Goal: Task Accomplishment & Management: Use online tool/utility

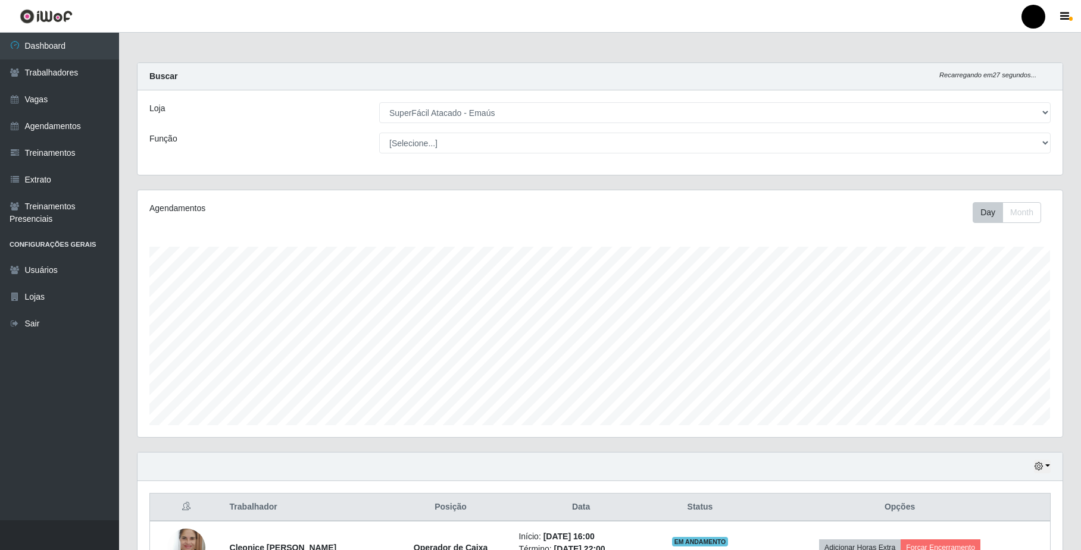
select select "407"
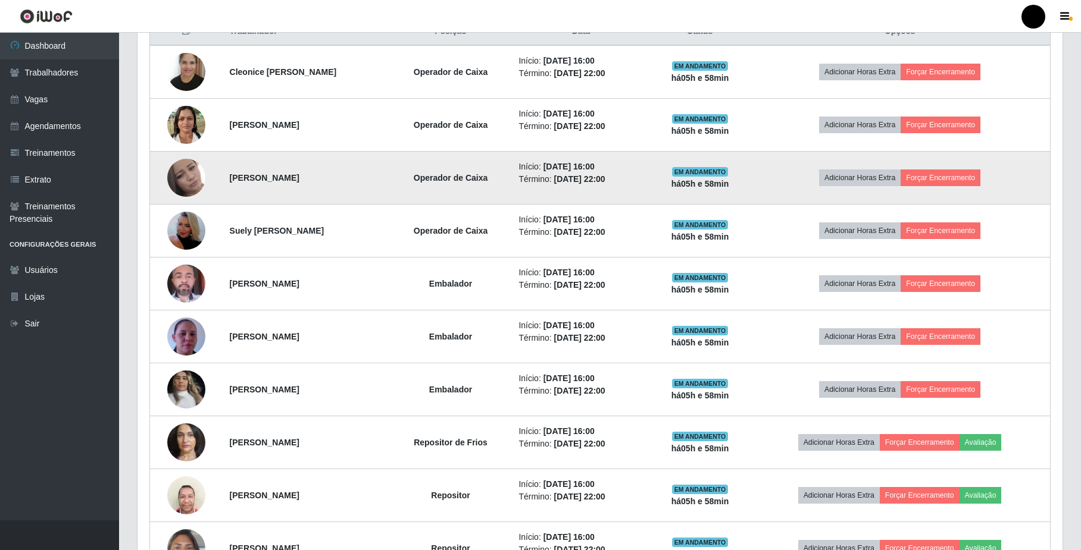
scroll to position [555, 0]
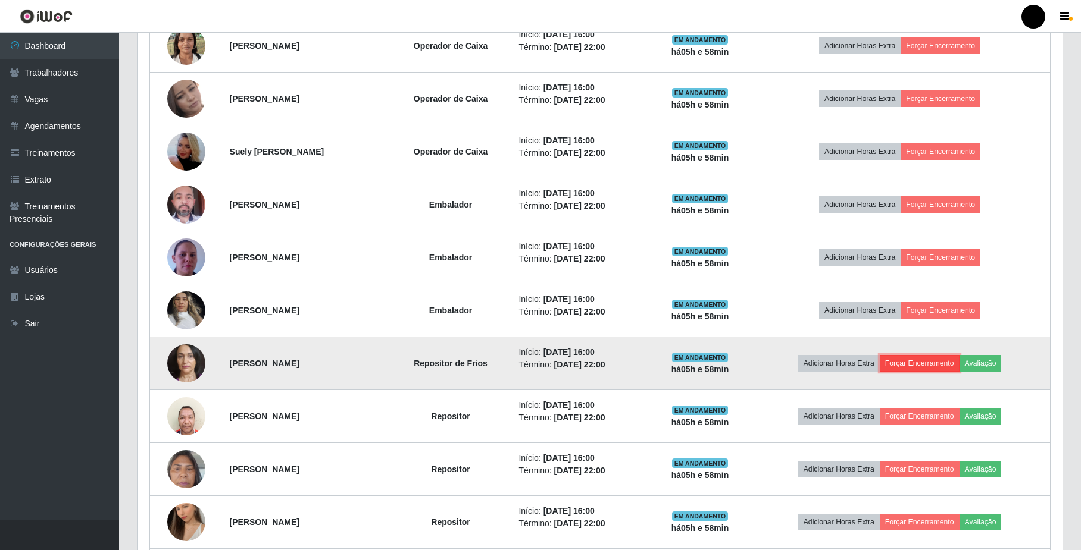
click at [926, 365] on button "Forçar Encerramento" at bounding box center [919, 363] width 80 height 17
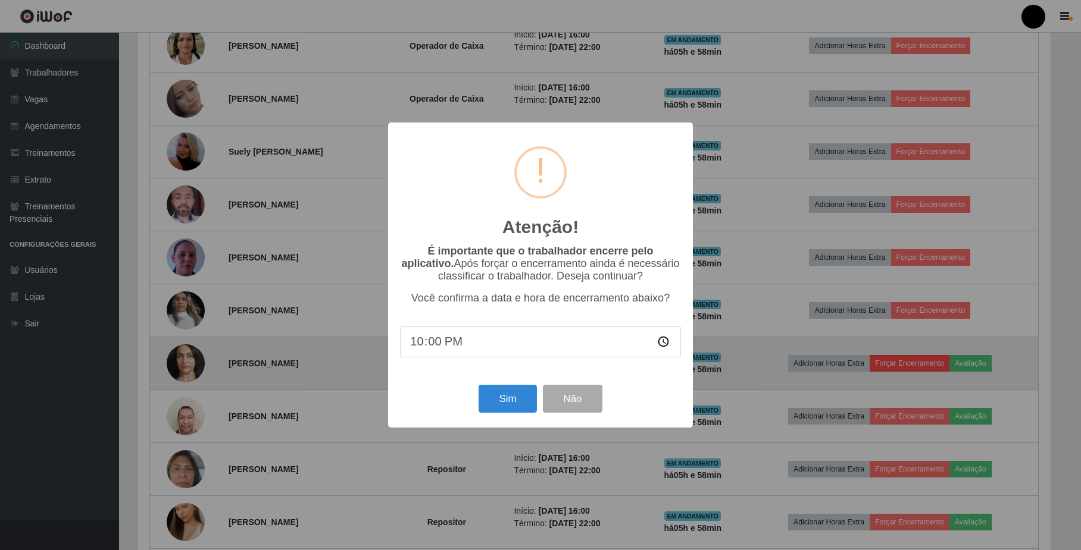
scroll to position [248, 915]
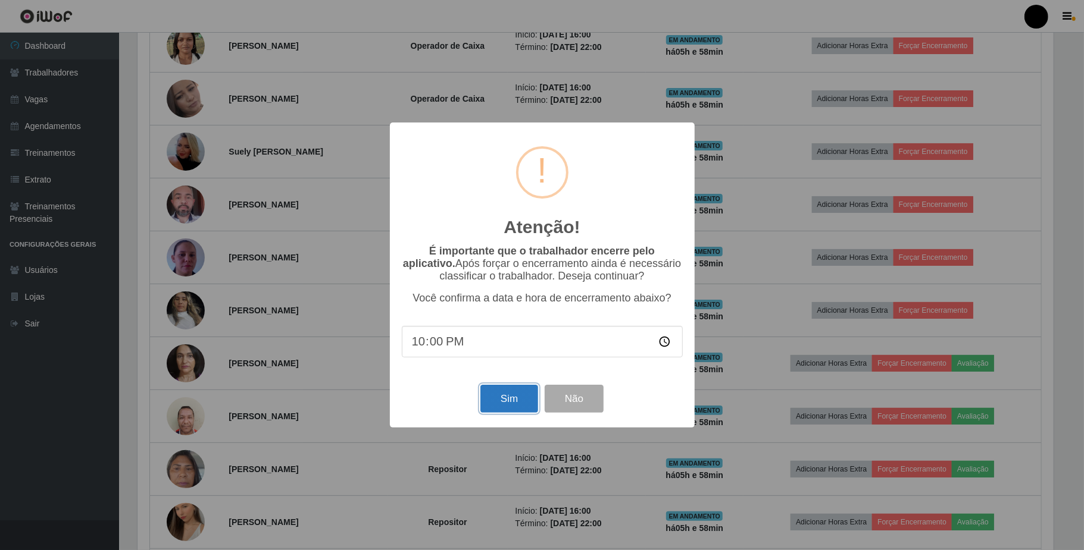
click at [512, 397] on button "Sim" at bounding box center [509, 399] width 58 height 28
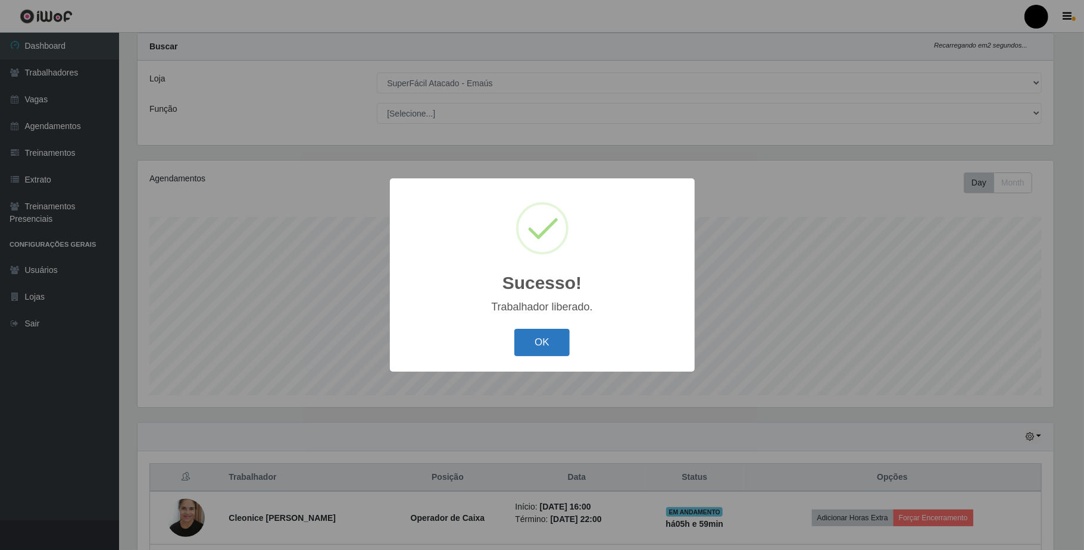
click at [526, 348] on button "OK" at bounding box center [541, 343] width 55 height 28
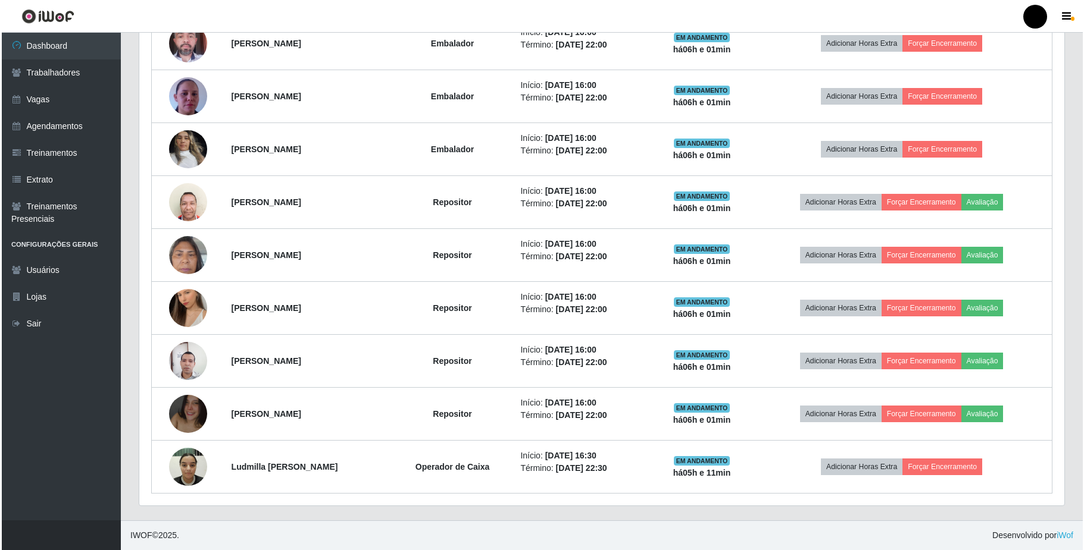
scroll to position [721, 0]
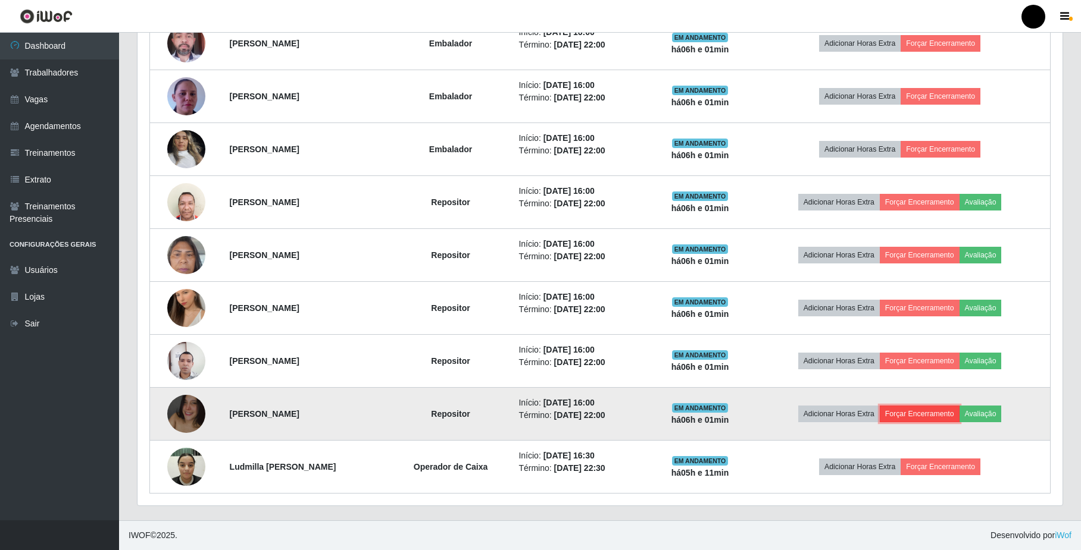
click at [928, 417] on button "Forçar Encerramento" at bounding box center [919, 414] width 80 height 17
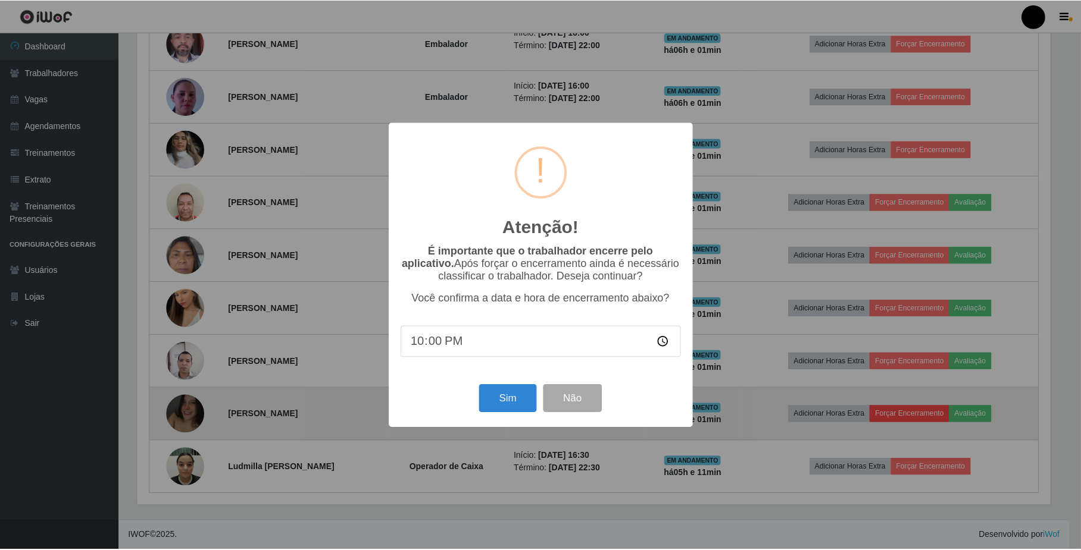
scroll to position [248, 915]
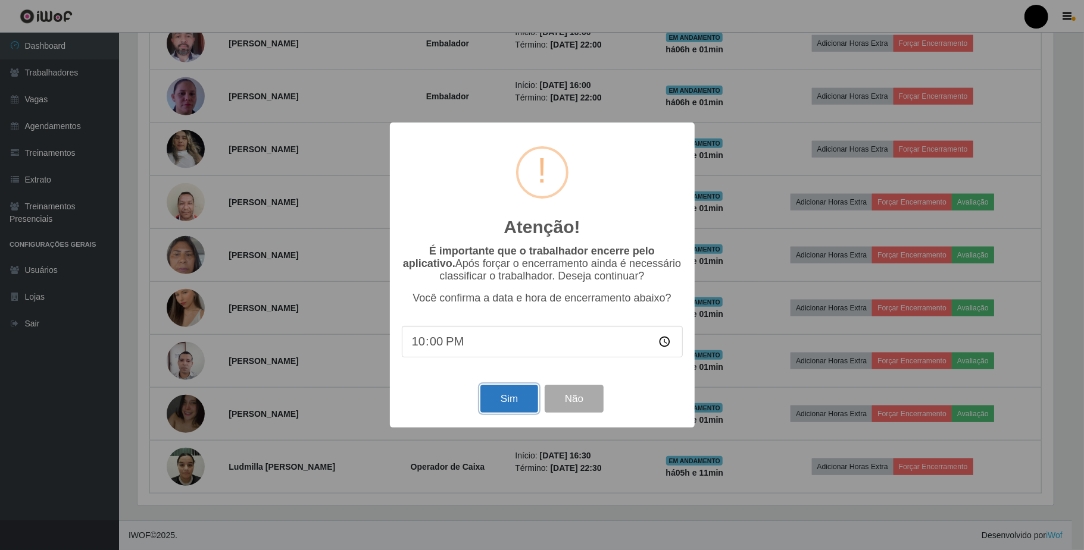
click at [512, 401] on button "Sim" at bounding box center [509, 399] width 58 height 28
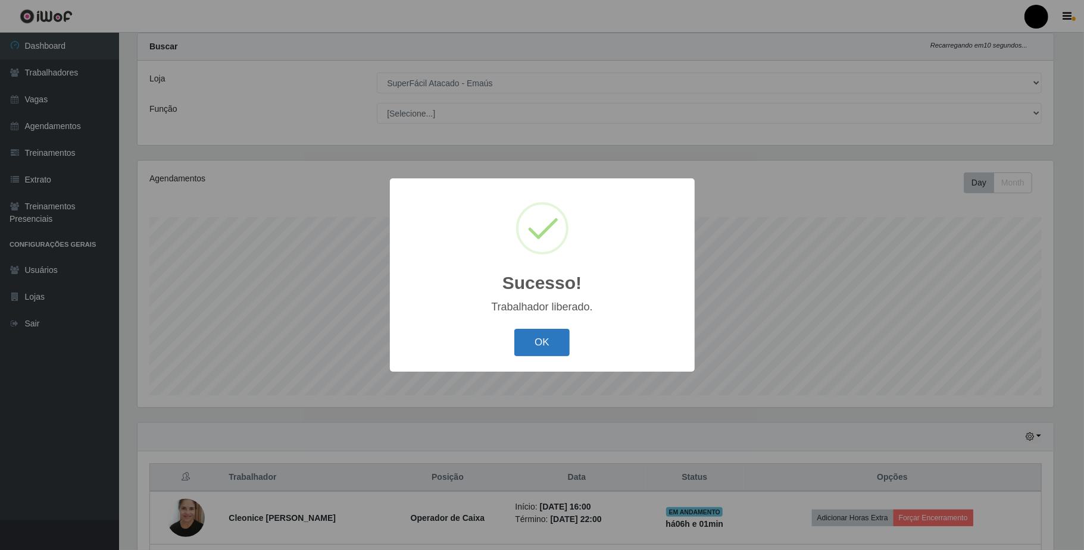
click at [553, 339] on button "OK" at bounding box center [541, 343] width 55 height 28
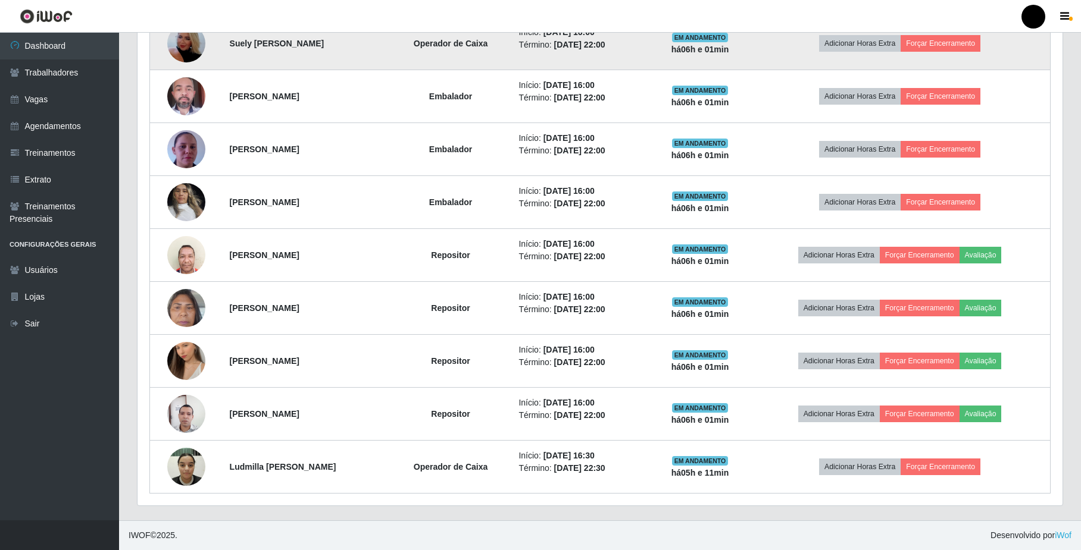
scroll to position [665, 0]
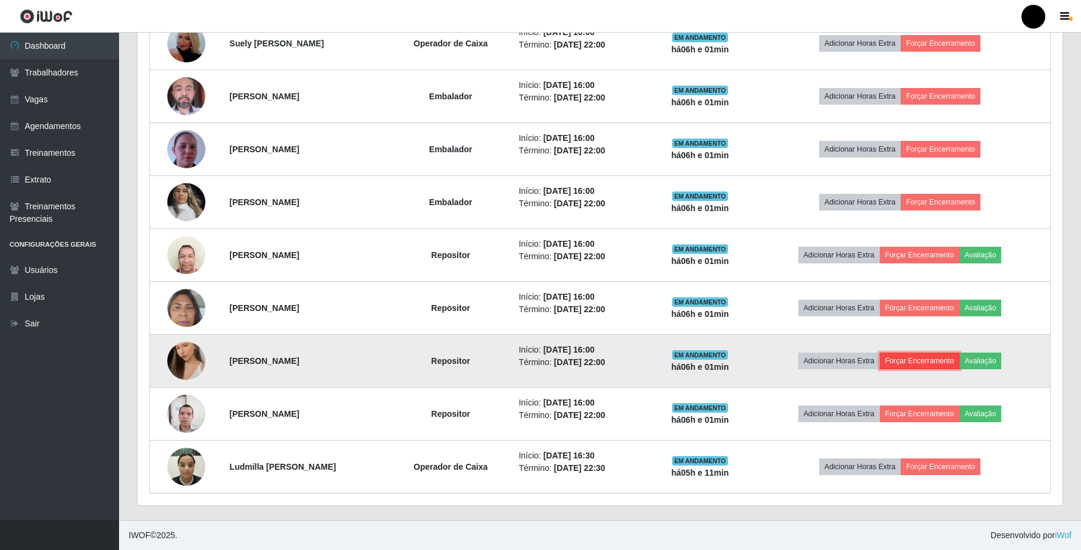
click at [926, 364] on button "Forçar Encerramento" at bounding box center [919, 361] width 80 height 17
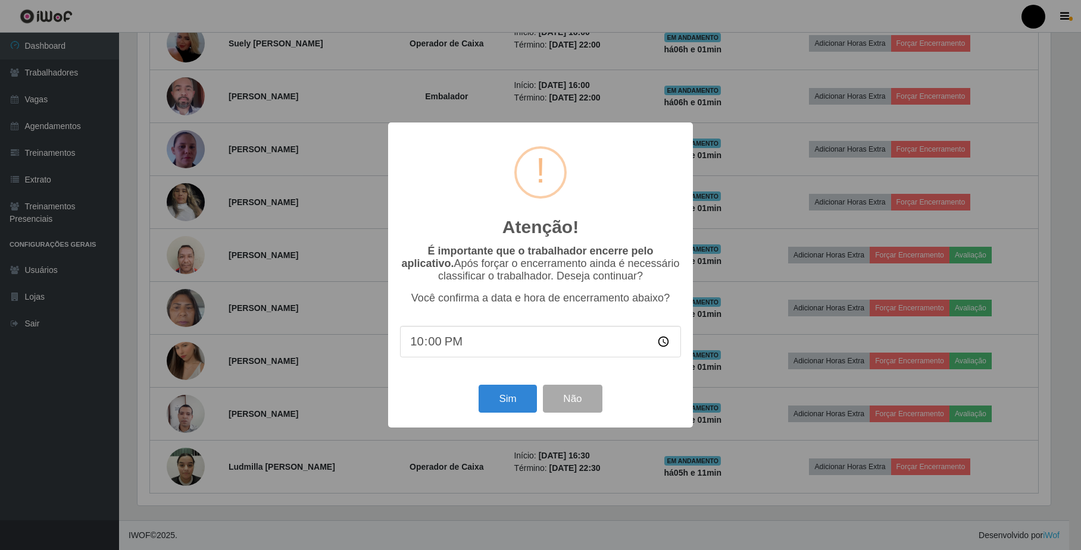
scroll to position [248, 915]
click at [499, 396] on button "Sim" at bounding box center [509, 399] width 58 height 28
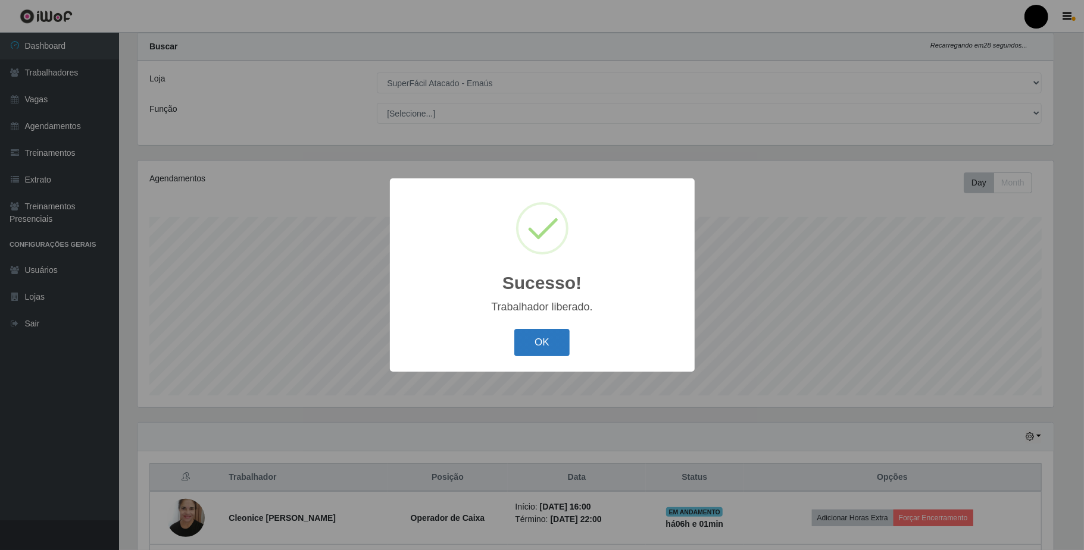
click at [546, 343] on button "OK" at bounding box center [541, 343] width 55 height 28
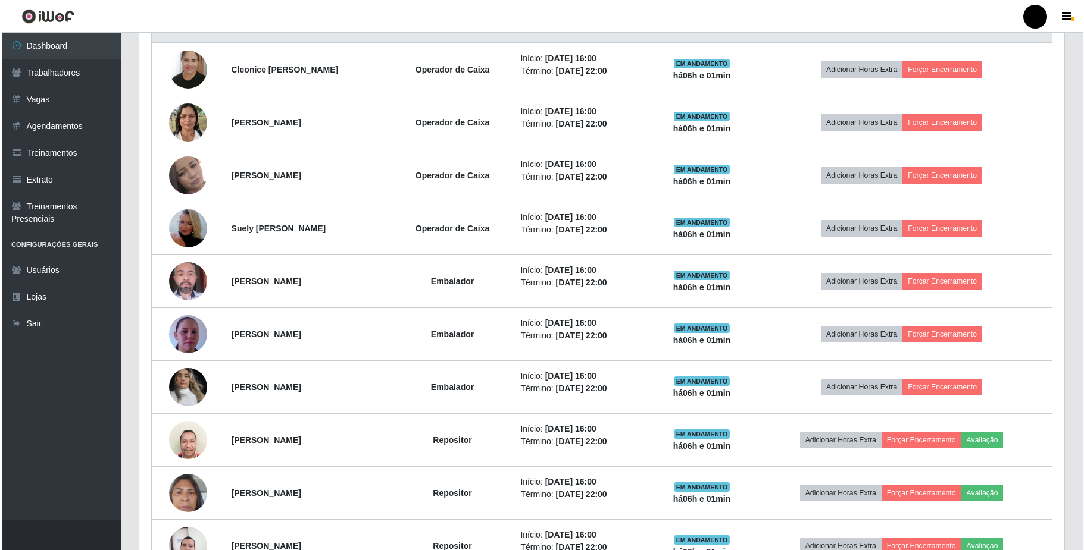
scroll to position [506, 0]
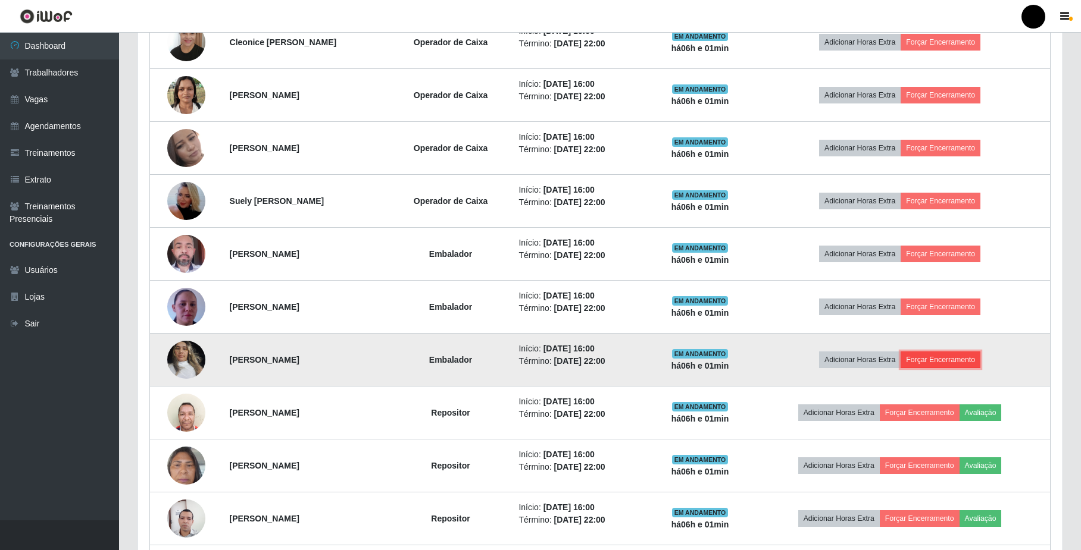
click at [945, 362] on button "Forçar Encerramento" at bounding box center [940, 360] width 80 height 17
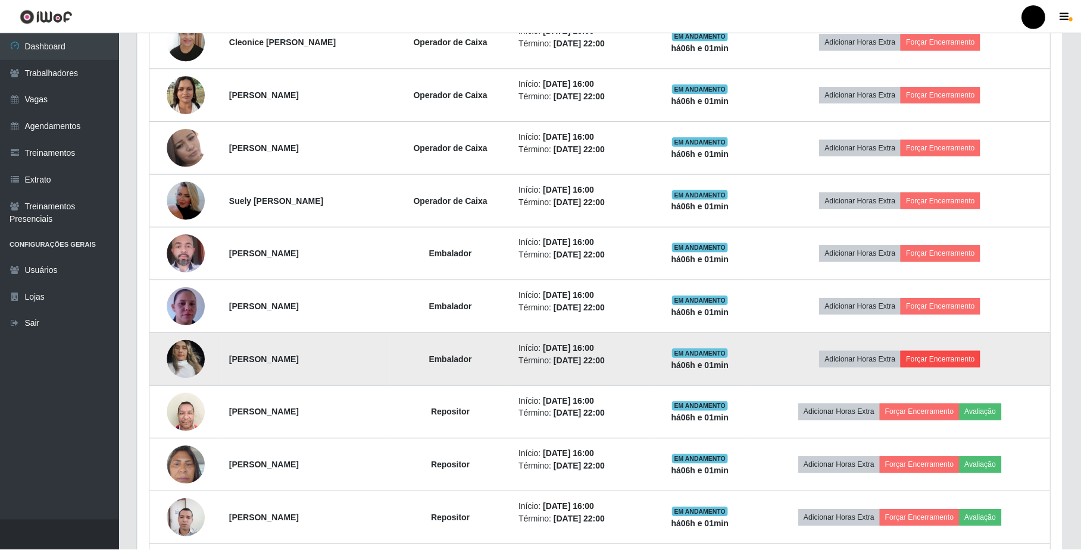
scroll to position [248, 915]
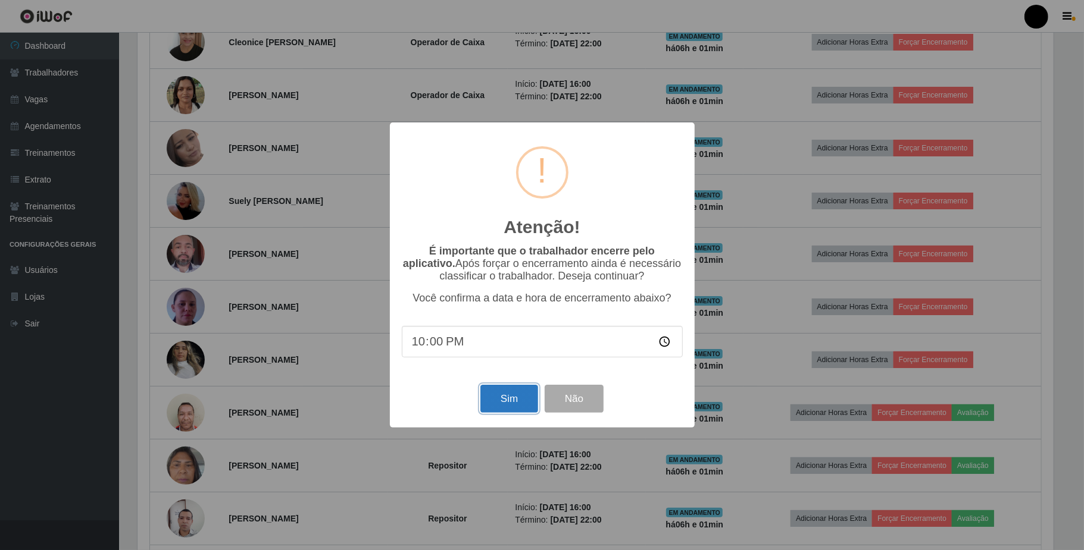
click at [514, 401] on button "Sim" at bounding box center [509, 399] width 58 height 28
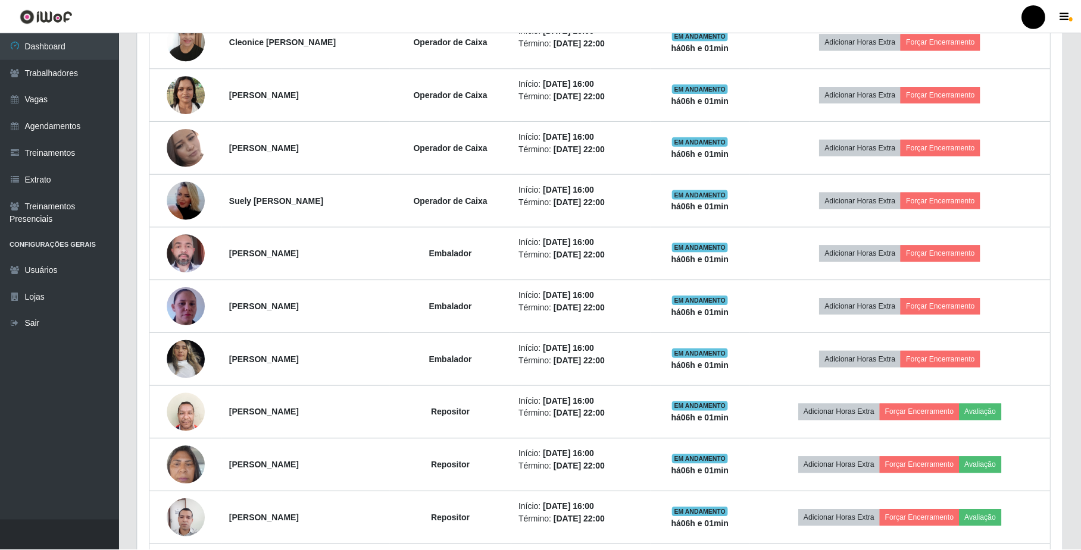
scroll to position [0, 0]
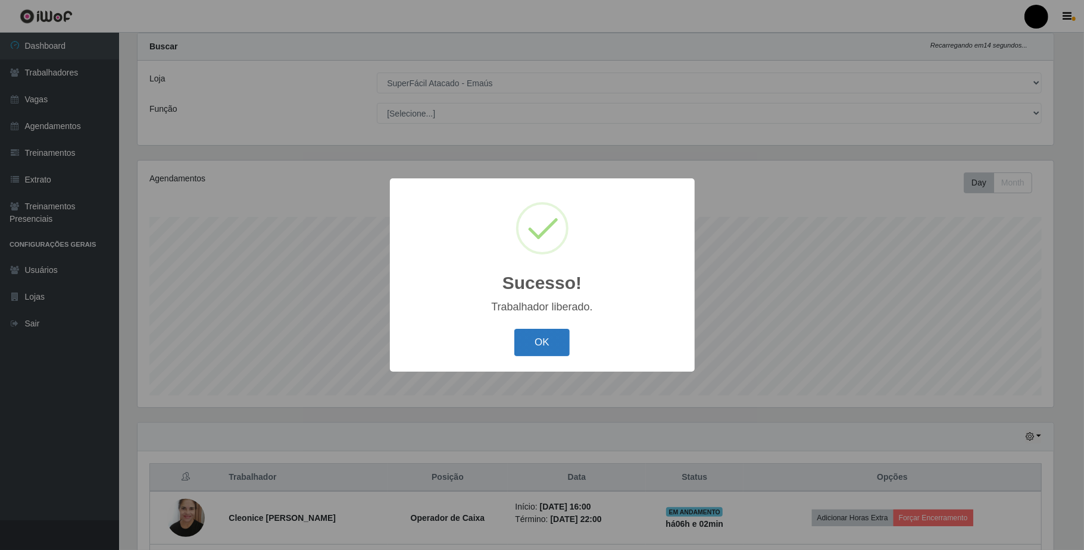
click at [525, 336] on button "OK" at bounding box center [541, 343] width 55 height 28
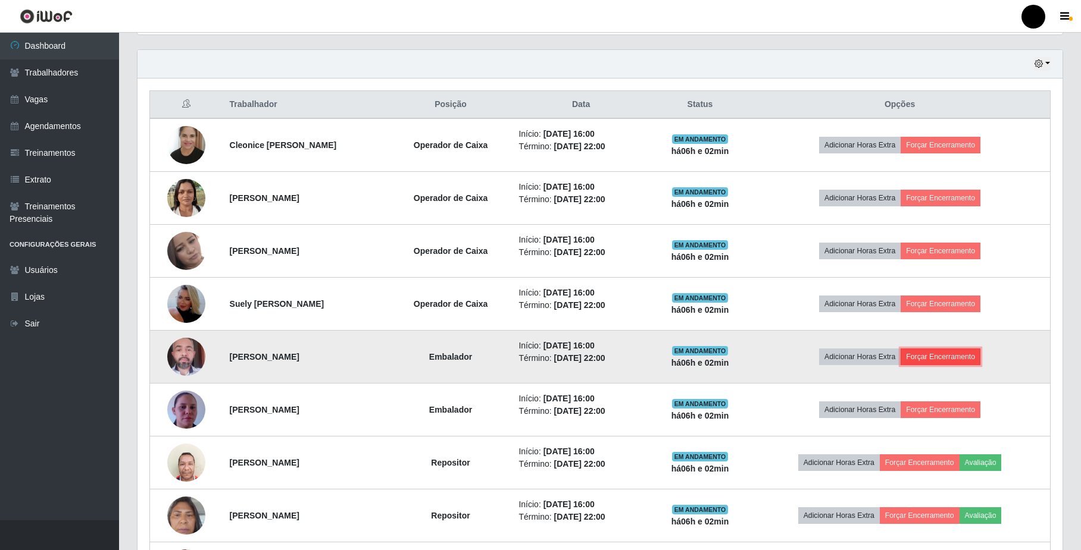
click at [957, 358] on button "Forçar Encerramento" at bounding box center [940, 357] width 80 height 17
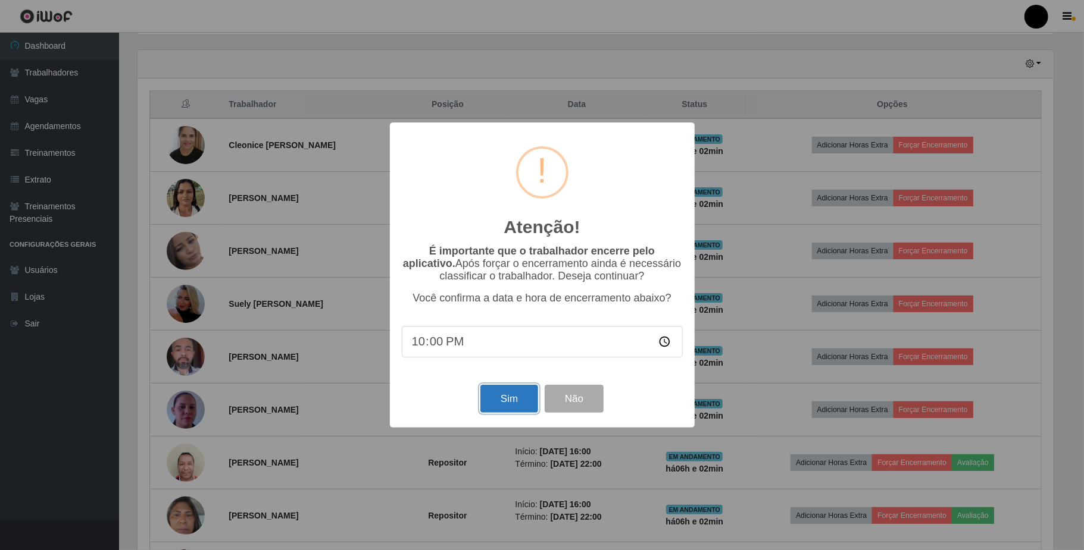
click at [508, 400] on button "Sim" at bounding box center [509, 399] width 58 height 28
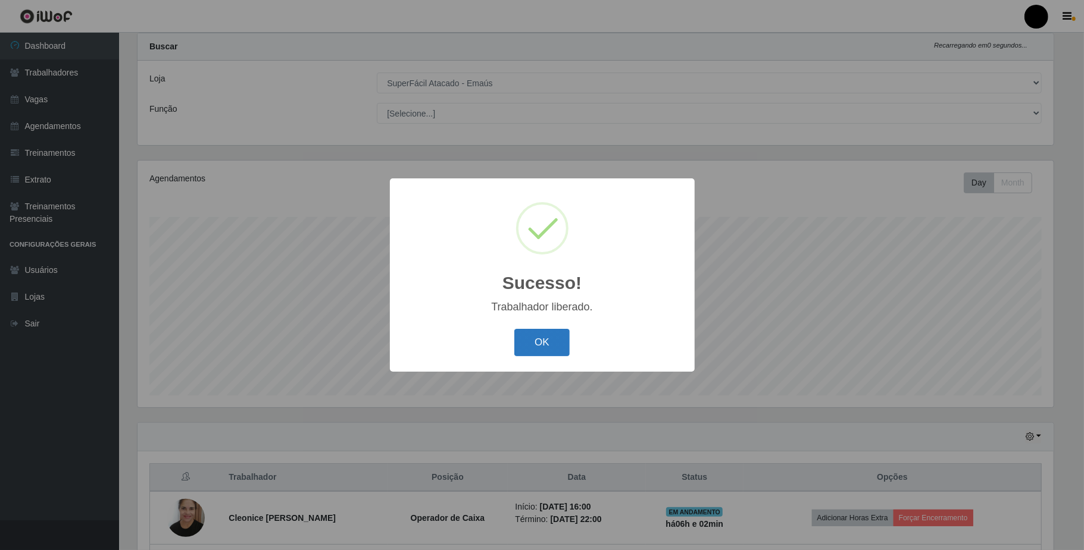
click at [552, 344] on button "OK" at bounding box center [541, 343] width 55 height 28
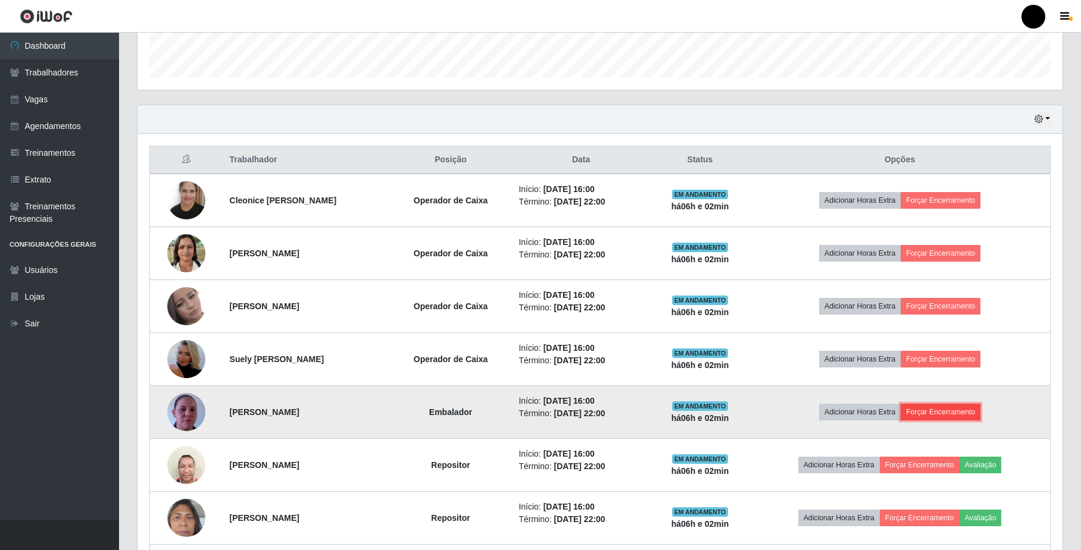
click at [940, 414] on button "Forçar Encerramento" at bounding box center [940, 412] width 80 height 17
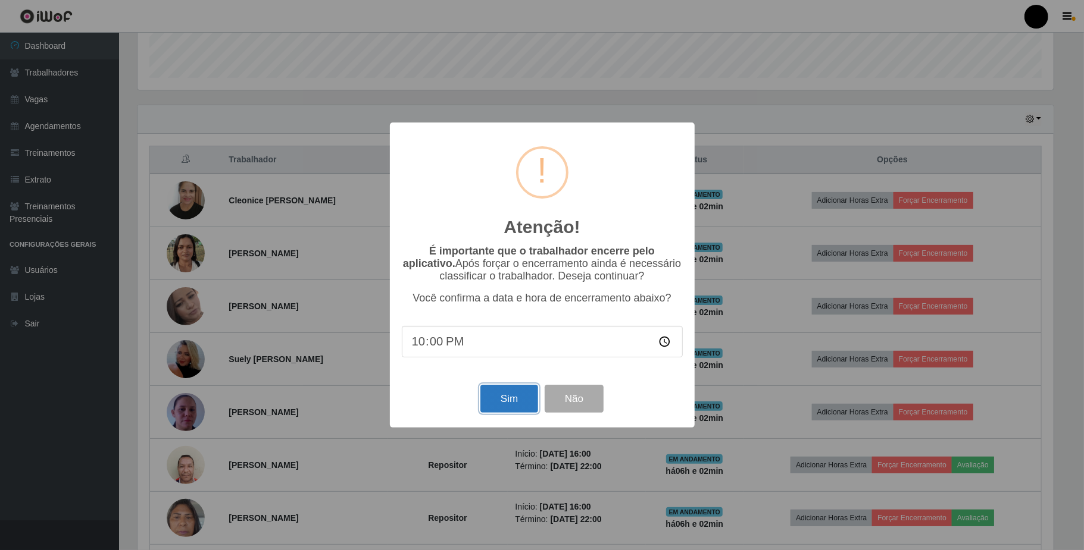
click at [496, 396] on button "Sim" at bounding box center [509, 399] width 58 height 28
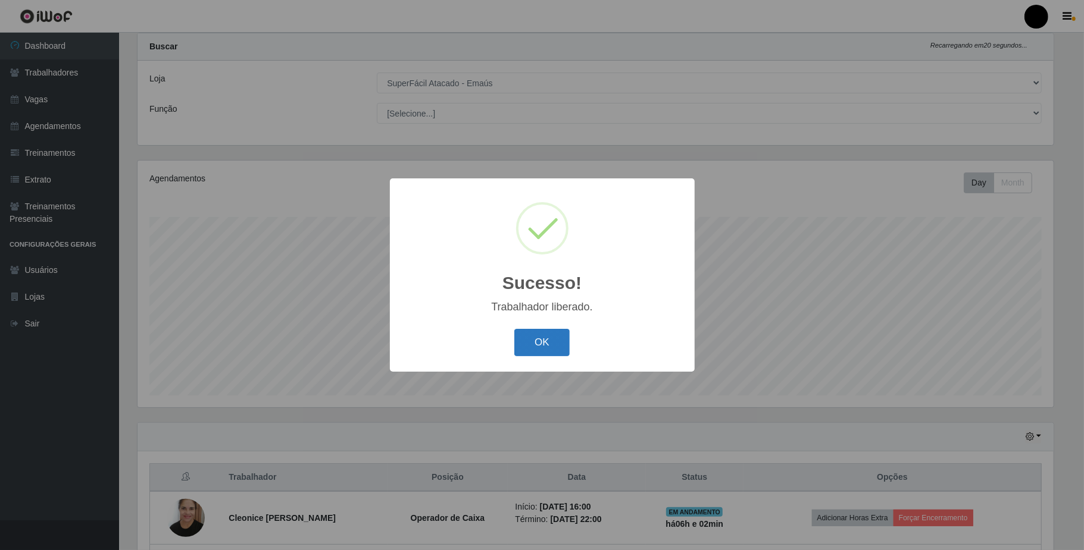
click at [541, 337] on button "OK" at bounding box center [541, 343] width 55 height 28
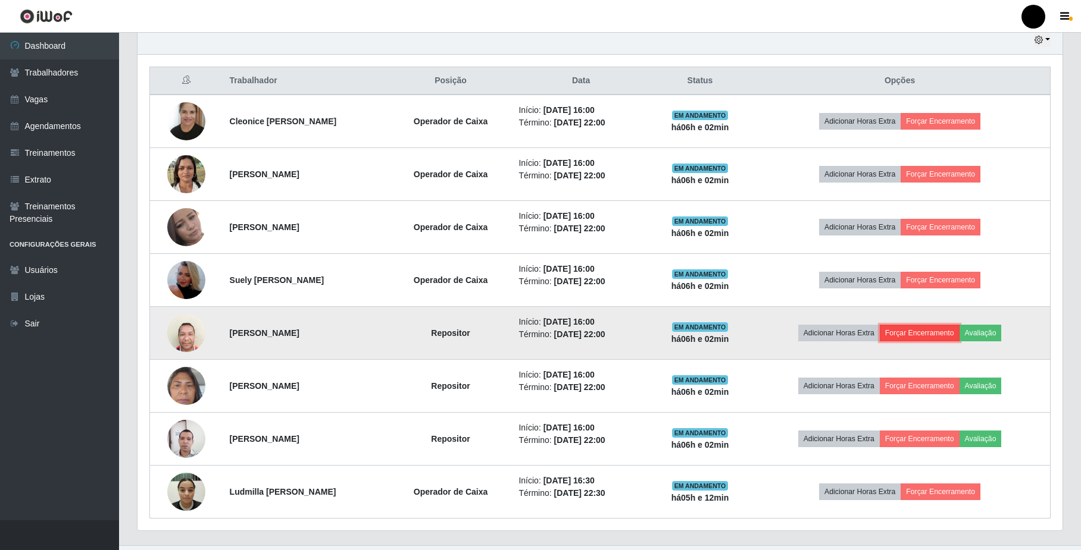
click at [921, 331] on button "Forçar Encerramento" at bounding box center [919, 333] width 80 height 17
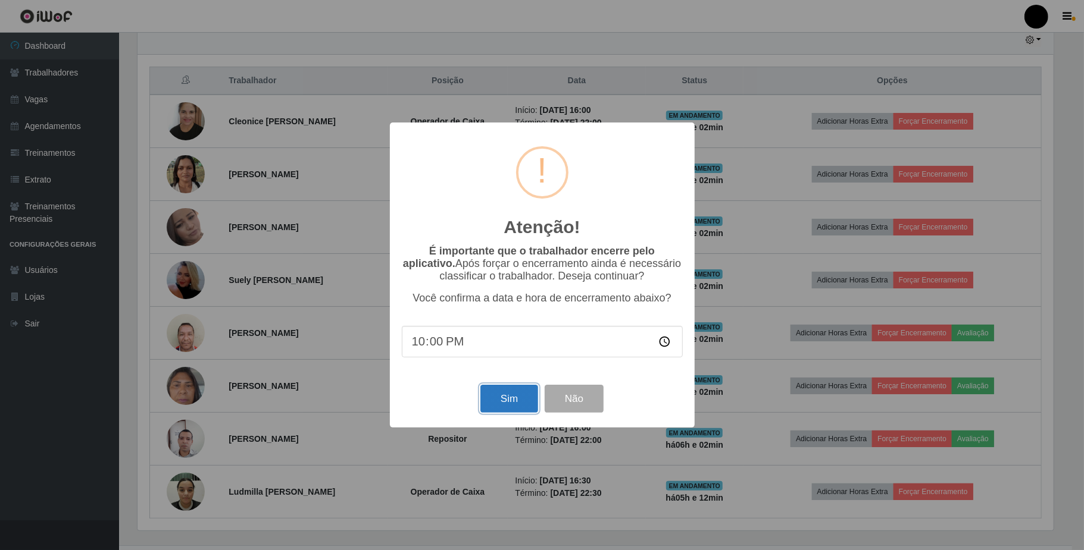
click at [503, 398] on button "Sim" at bounding box center [509, 399] width 58 height 28
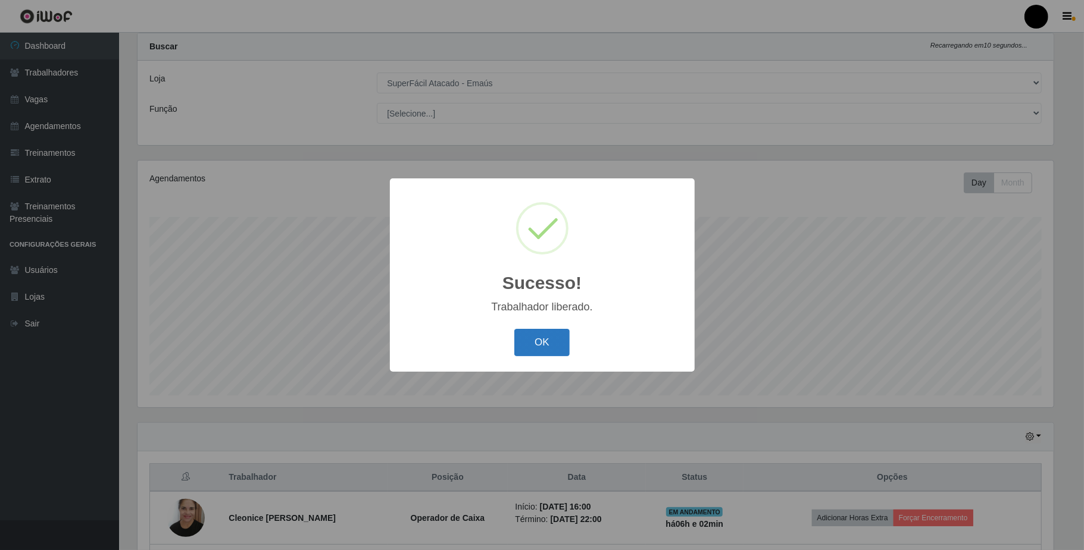
click at [534, 341] on button "OK" at bounding box center [541, 343] width 55 height 28
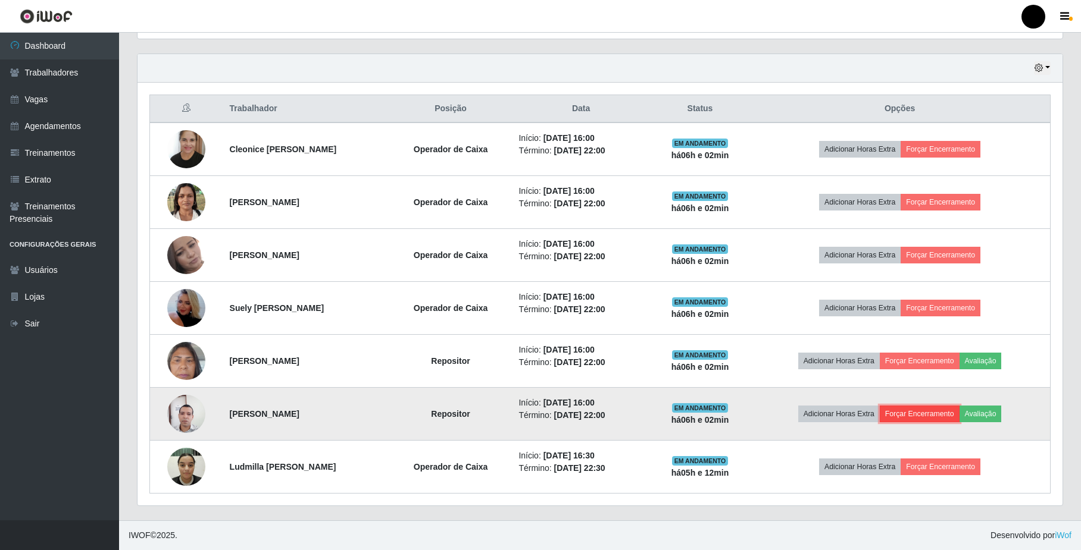
click at [912, 413] on button "Forçar Encerramento" at bounding box center [919, 414] width 80 height 17
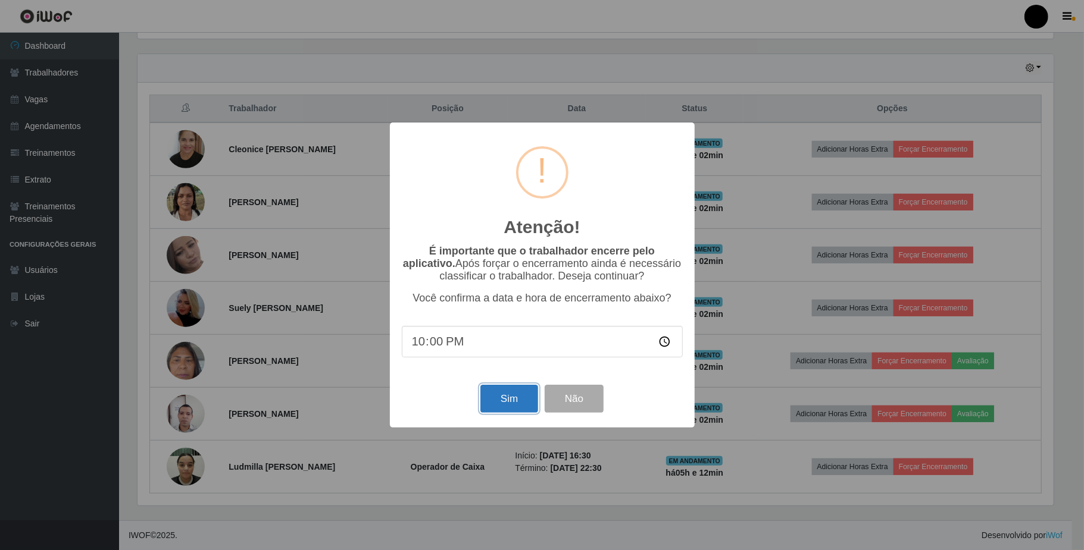
click at [502, 406] on button "Sim" at bounding box center [509, 399] width 58 height 28
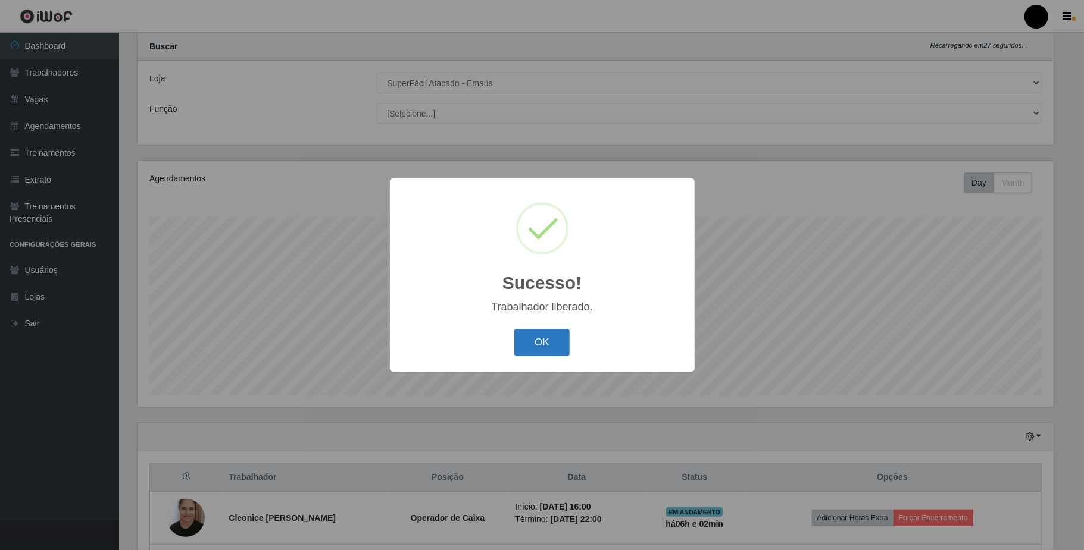
click at [543, 341] on button "OK" at bounding box center [541, 343] width 55 height 28
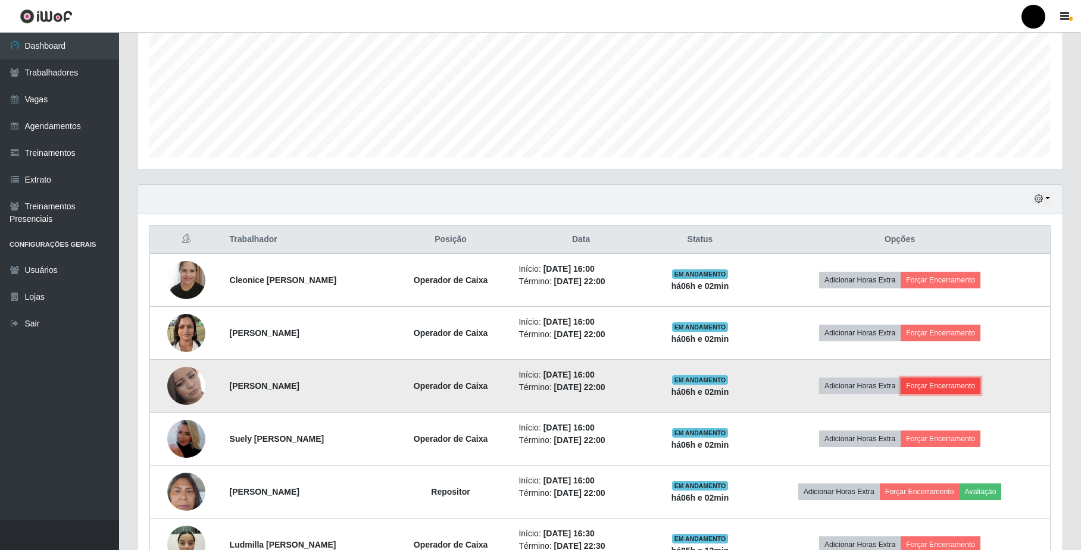
click at [922, 388] on button "Forçar Encerramento" at bounding box center [940, 386] width 80 height 17
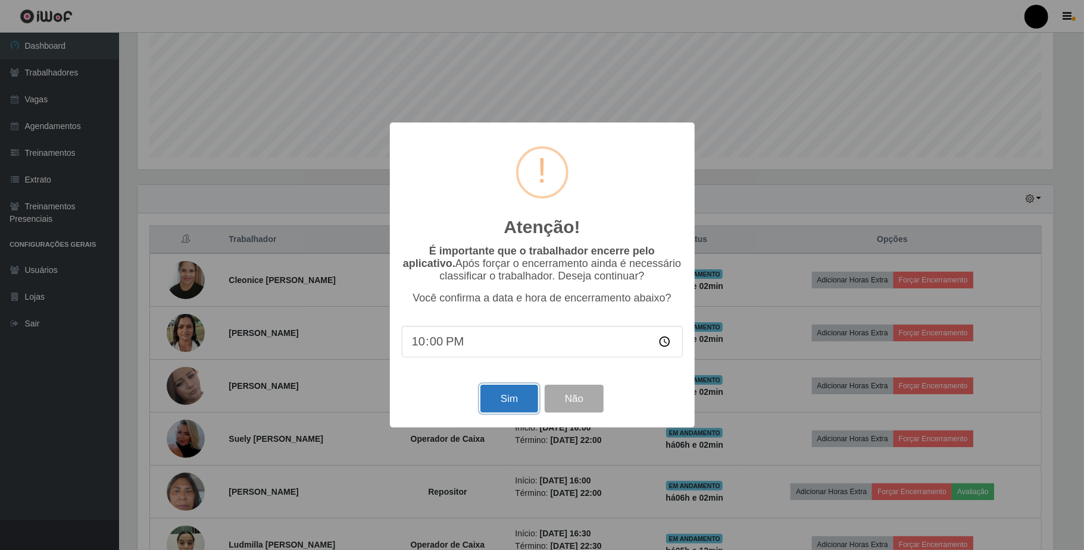
click at [512, 405] on button "Sim" at bounding box center [509, 399] width 58 height 28
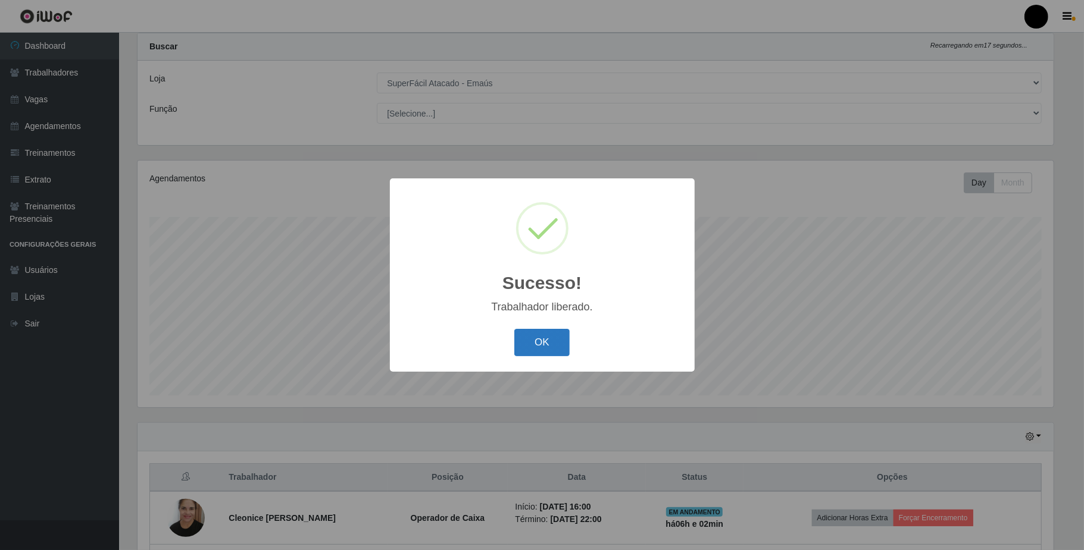
click at [546, 339] on button "OK" at bounding box center [541, 343] width 55 height 28
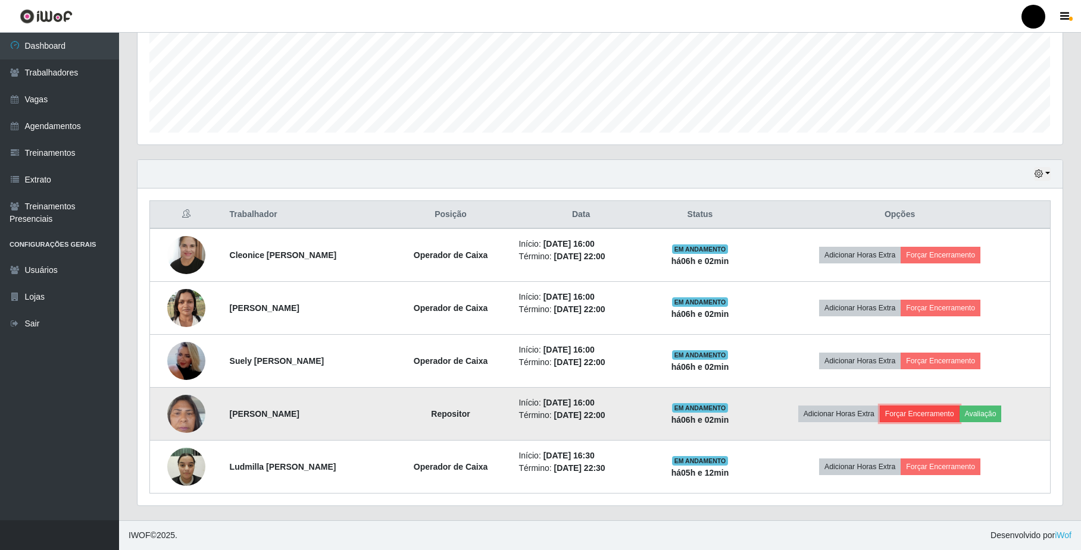
click at [943, 409] on button "Forçar Encerramento" at bounding box center [919, 414] width 80 height 17
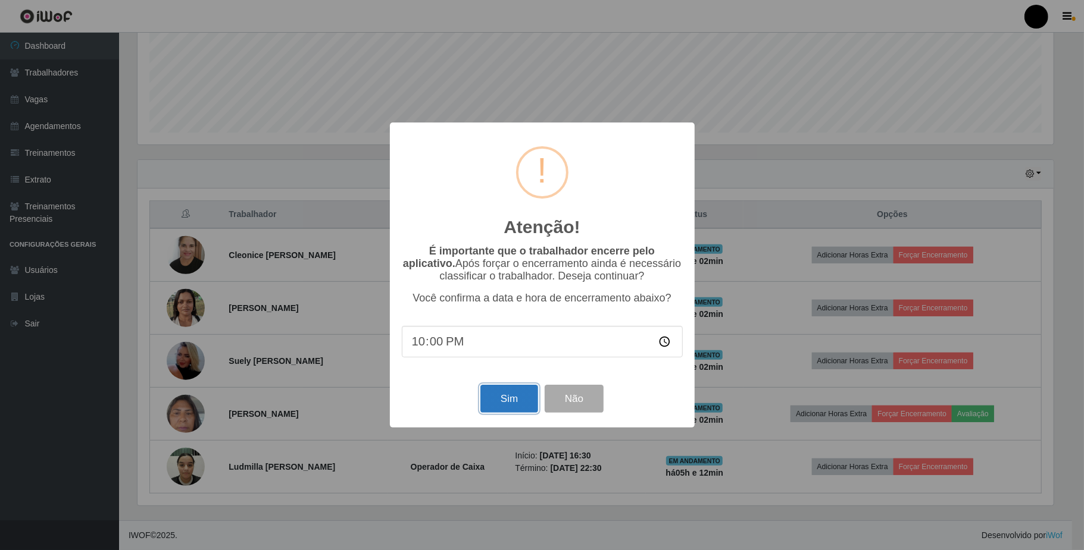
click at [520, 398] on button "Sim" at bounding box center [509, 399] width 58 height 28
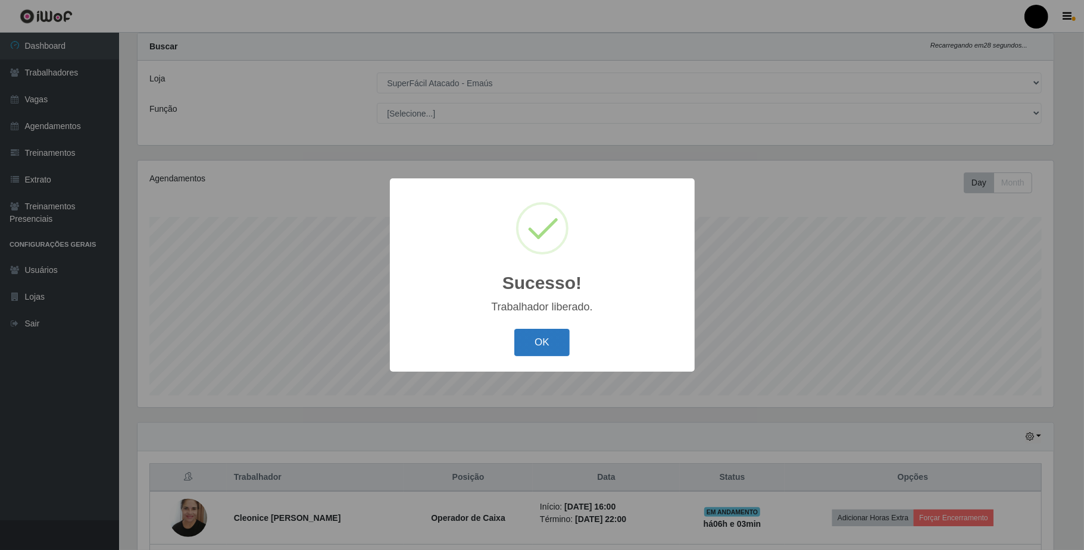
click at [540, 343] on button "OK" at bounding box center [541, 343] width 55 height 28
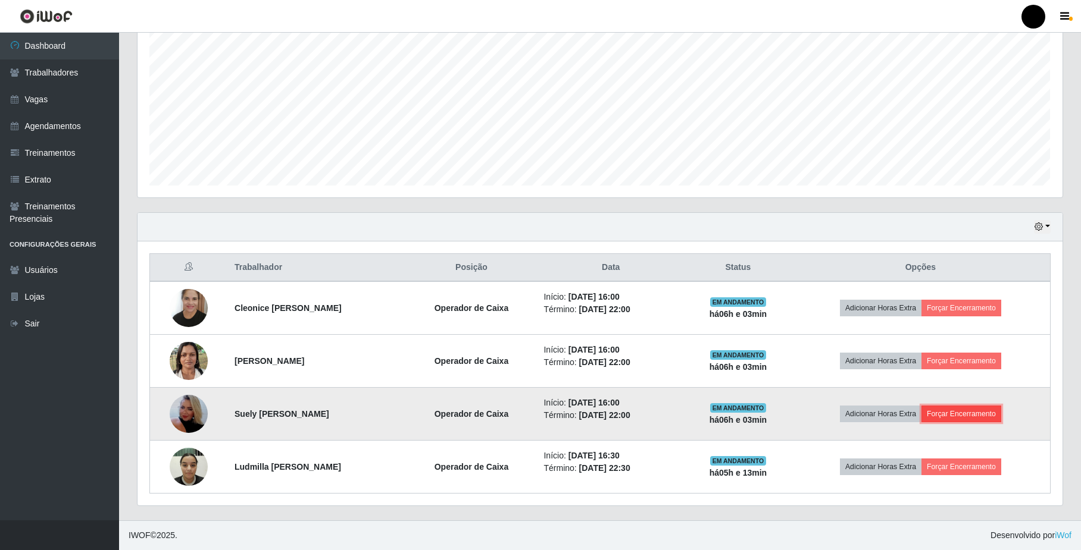
click at [968, 409] on button "Forçar Encerramento" at bounding box center [961, 414] width 80 height 17
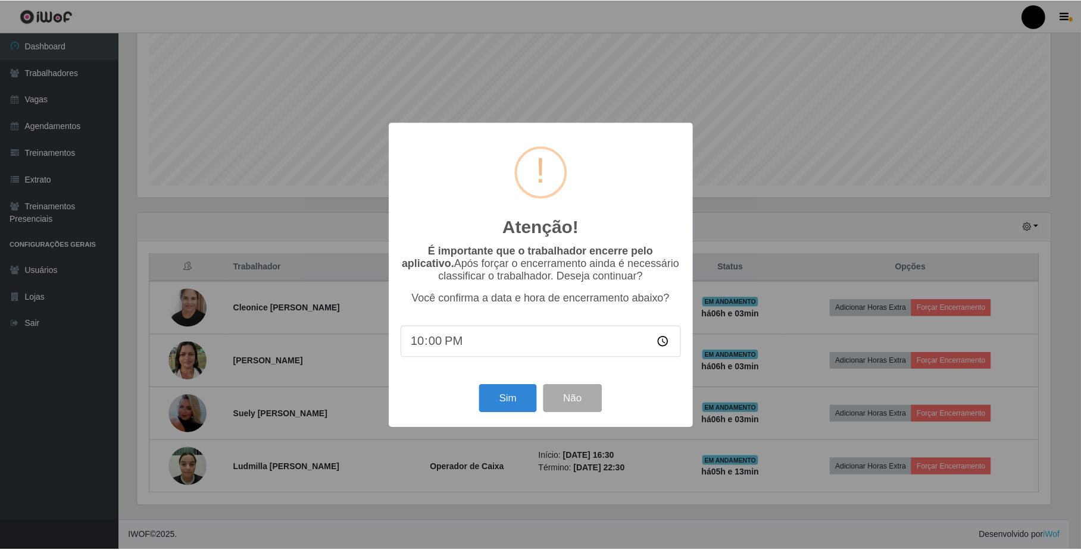
scroll to position [248, 915]
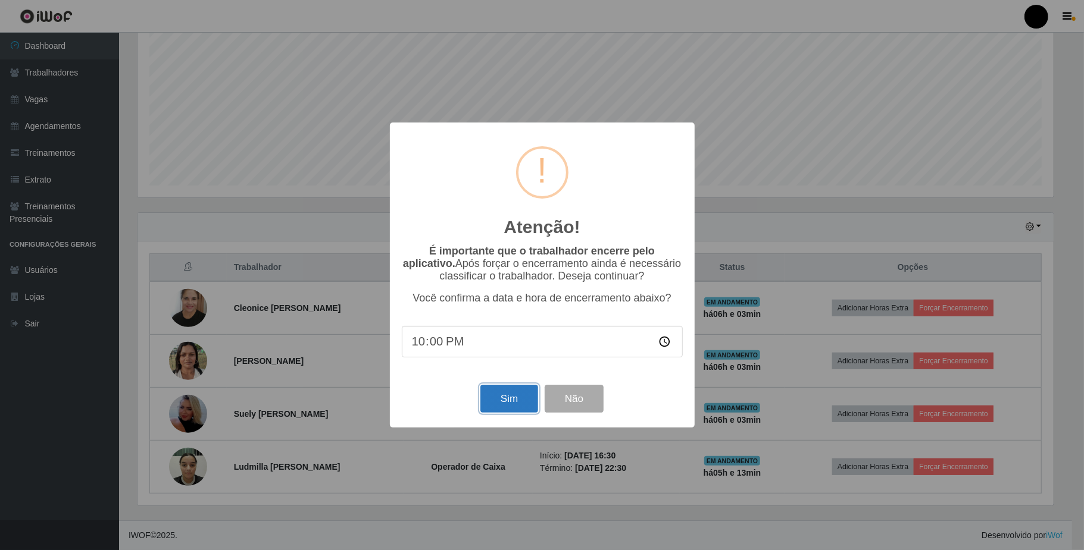
click at [509, 403] on button "Sim" at bounding box center [509, 399] width 58 height 28
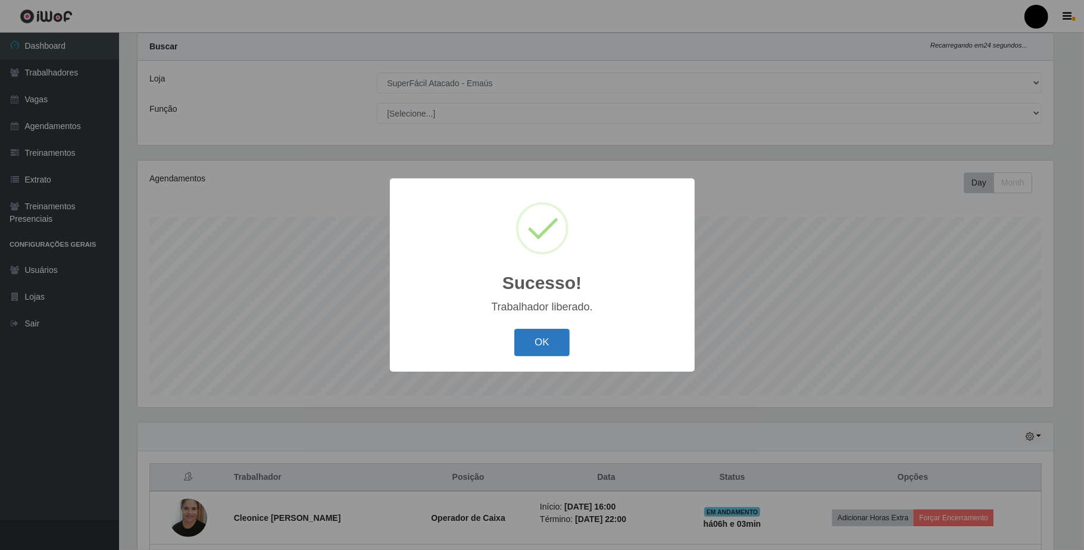
click at [550, 346] on button "OK" at bounding box center [541, 343] width 55 height 28
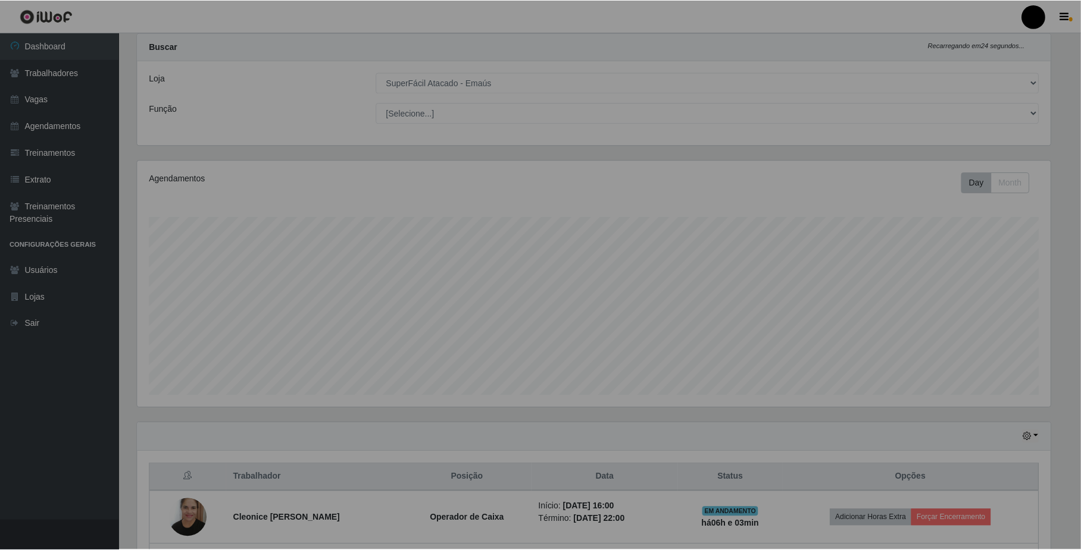
scroll to position [248, 924]
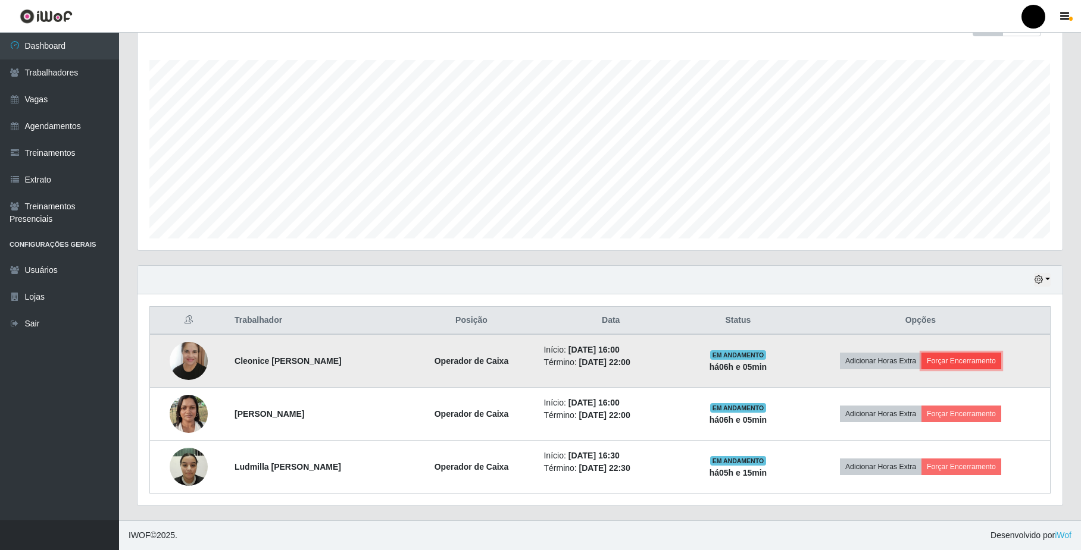
click at [956, 359] on button "Forçar Encerramento" at bounding box center [961, 361] width 80 height 17
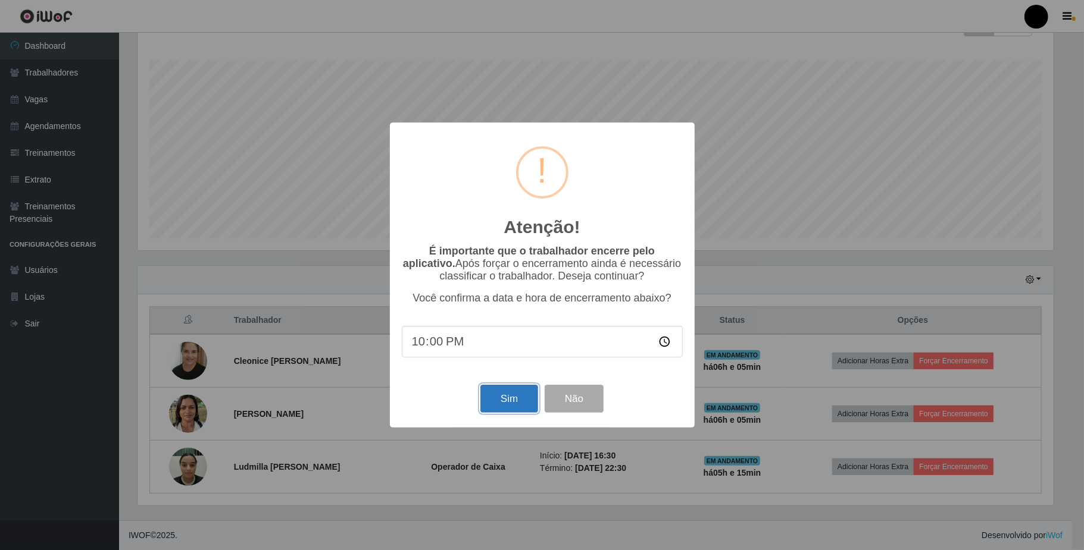
click at [514, 406] on button "Sim" at bounding box center [509, 399] width 58 height 28
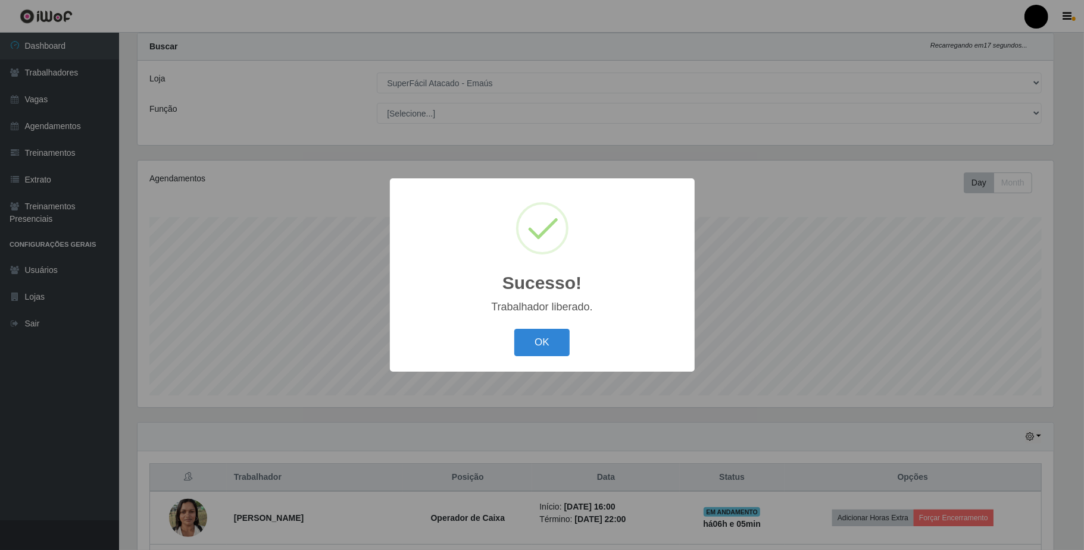
click at [574, 343] on div "OK Cancel" at bounding box center [542, 342] width 281 height 34
click at [546, 343] on button "OK" at bounding box center [541, 343] width 55 height 28
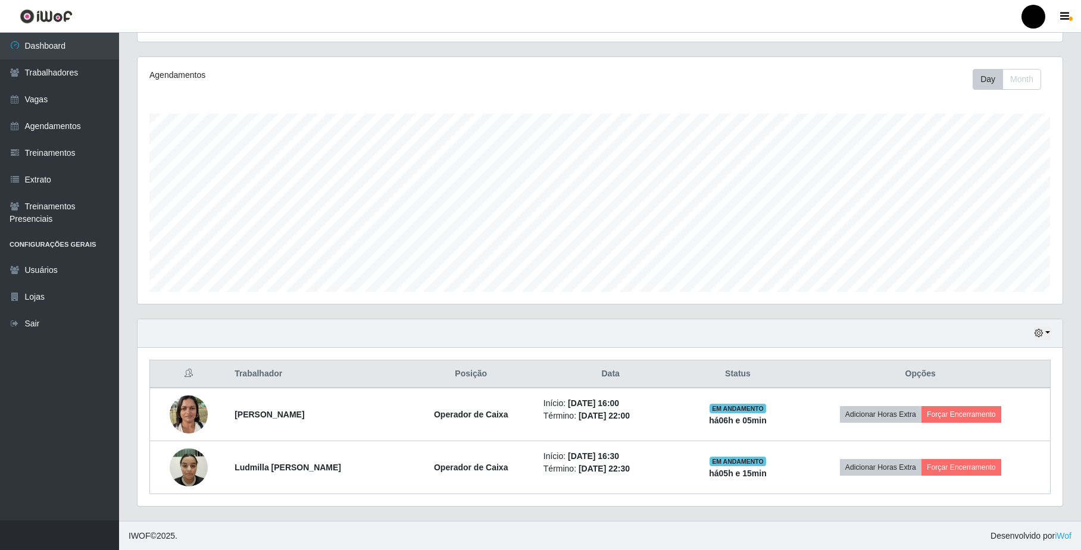
scroll to position [136, 0]
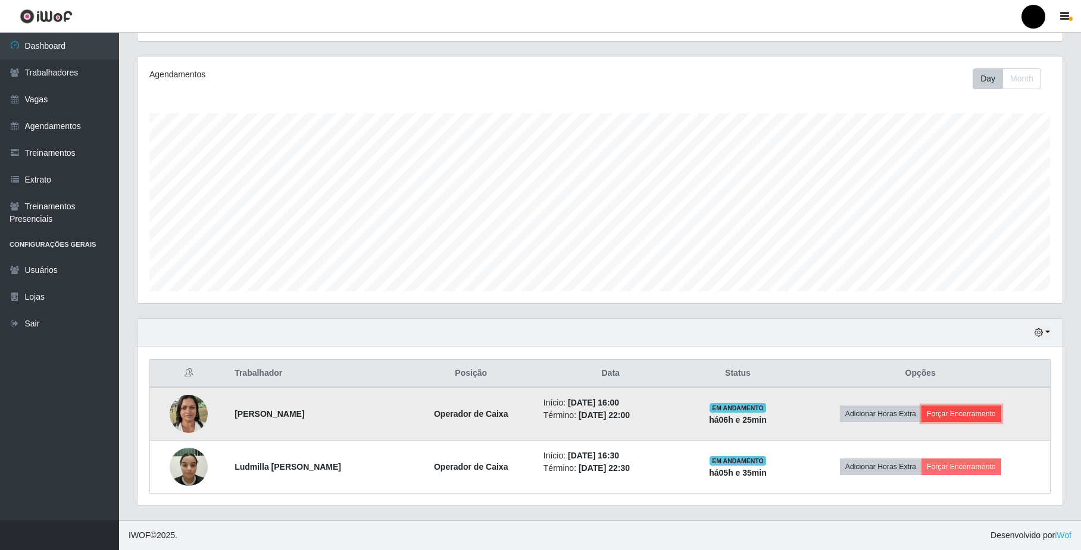
click at [954, 414] on button "Forçar Encerramento" at bounding box center [961, 414] width 80 height 17
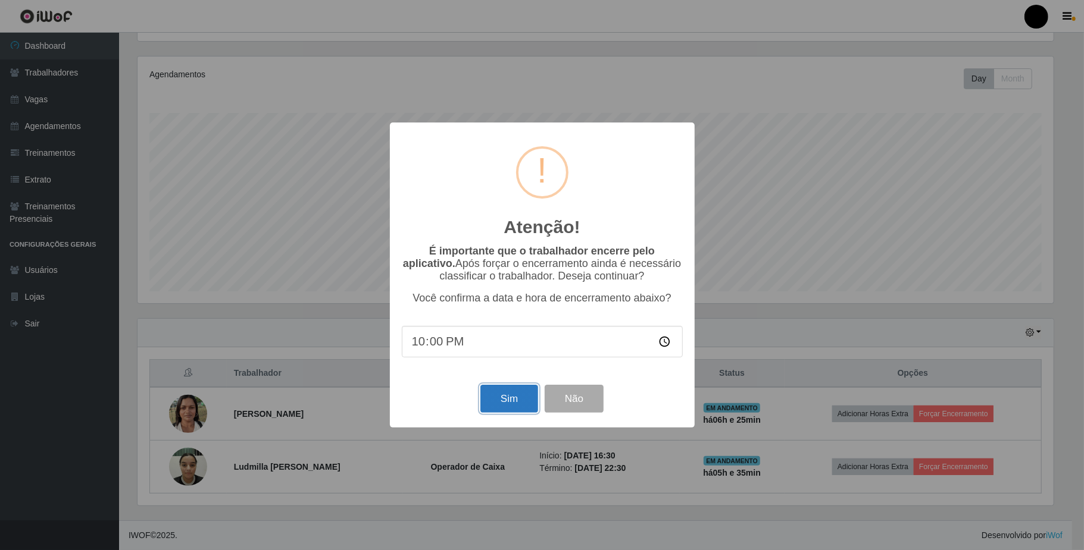
click at [503, 393] on button "Sim" at bounding box center [509, 399] width 58 height 28
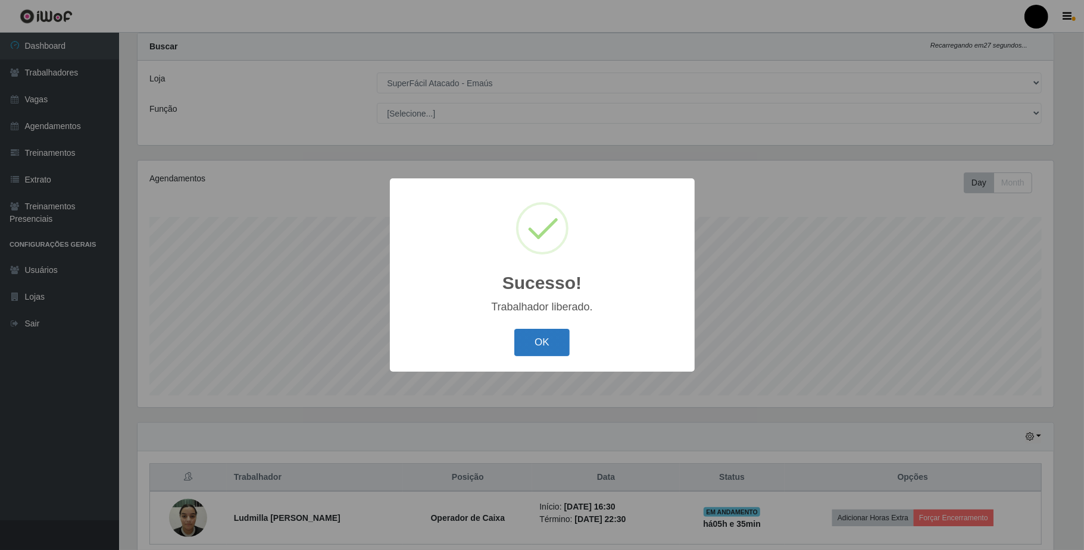
click at [533, 343] on button "OK" at bounding box center [541, 343] width 55 height 28
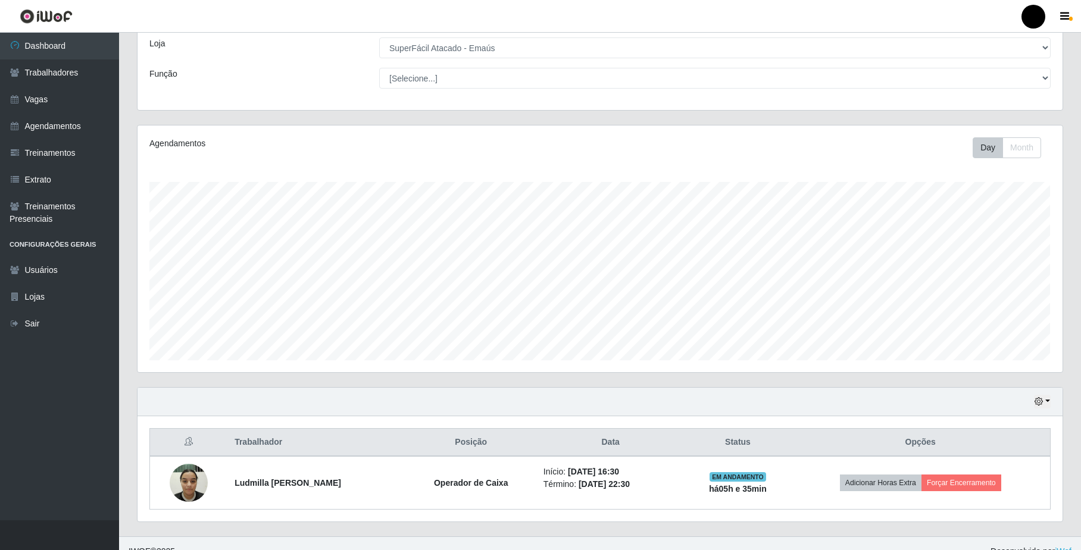
scroll to position [83, 0]
